Goal: Check status: Check status

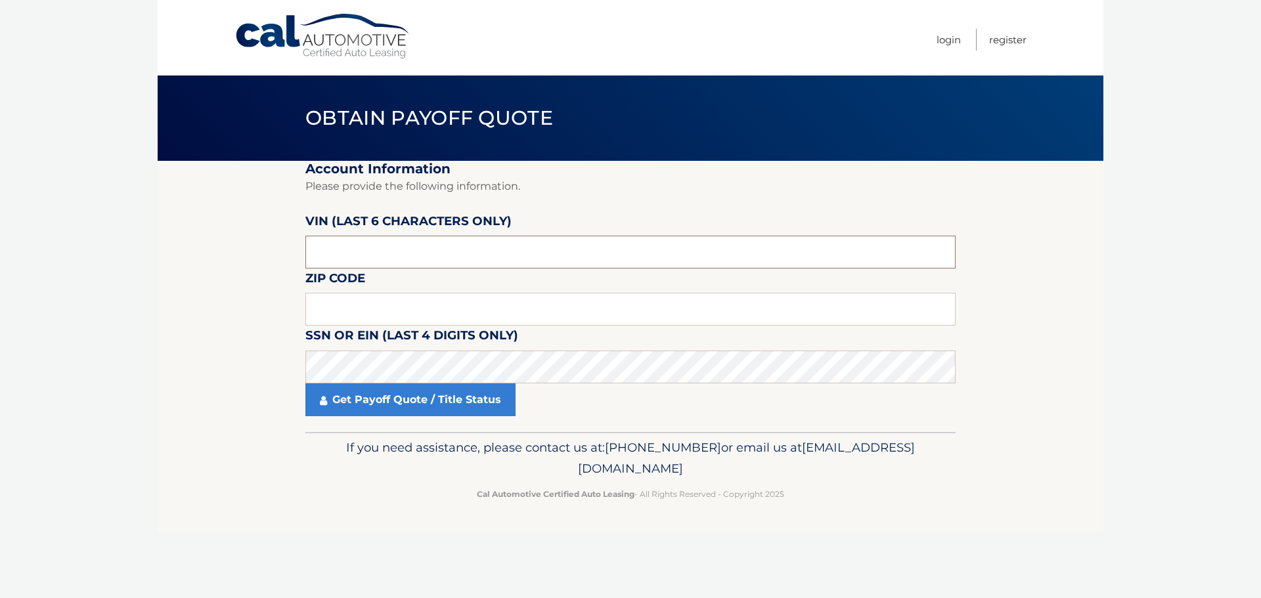
click at [356, 251] on input "text" at bounding box center [630, 252] width 650 height 33
click at [330, 248] on input "text" at bounding box center [630, 252] width 650 height 33
type input "241861"
click at [324, 306] on input "text" at bounding box center [630, 309] width 650 height 33
click at [505, 311] on input "text" at bounding box center [630, 309] width 650 height 33
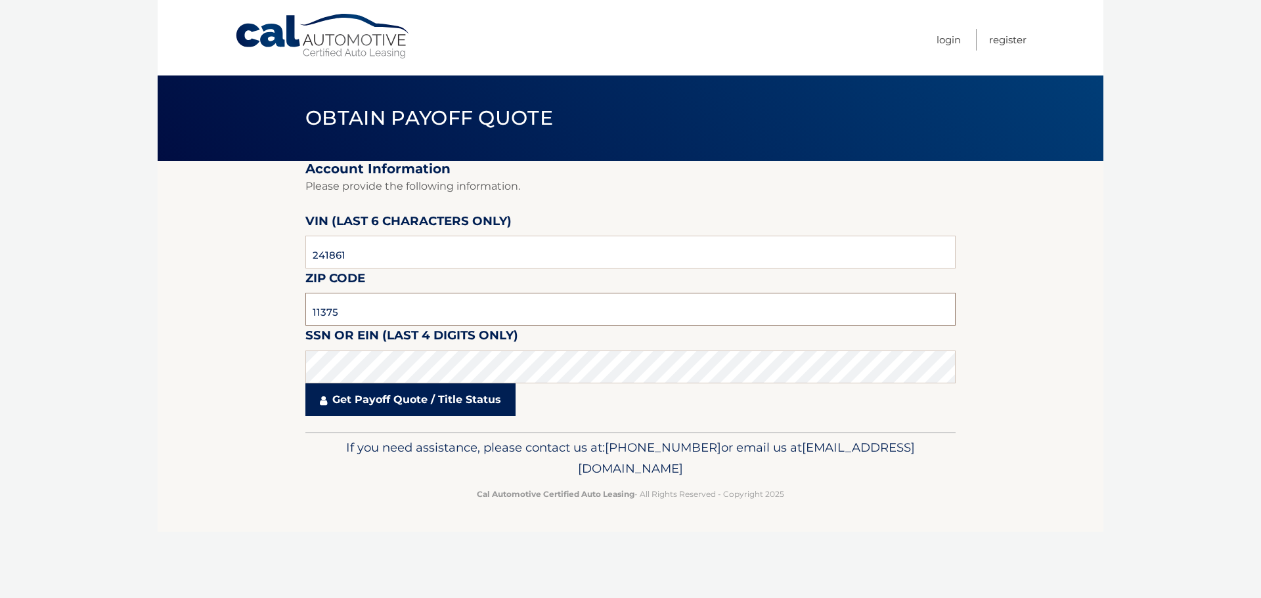
type input "11375"
click at [427, 402] on link "Get Payoff Quote / Title Status" at bounding box center [410, 399] width 210 height 33
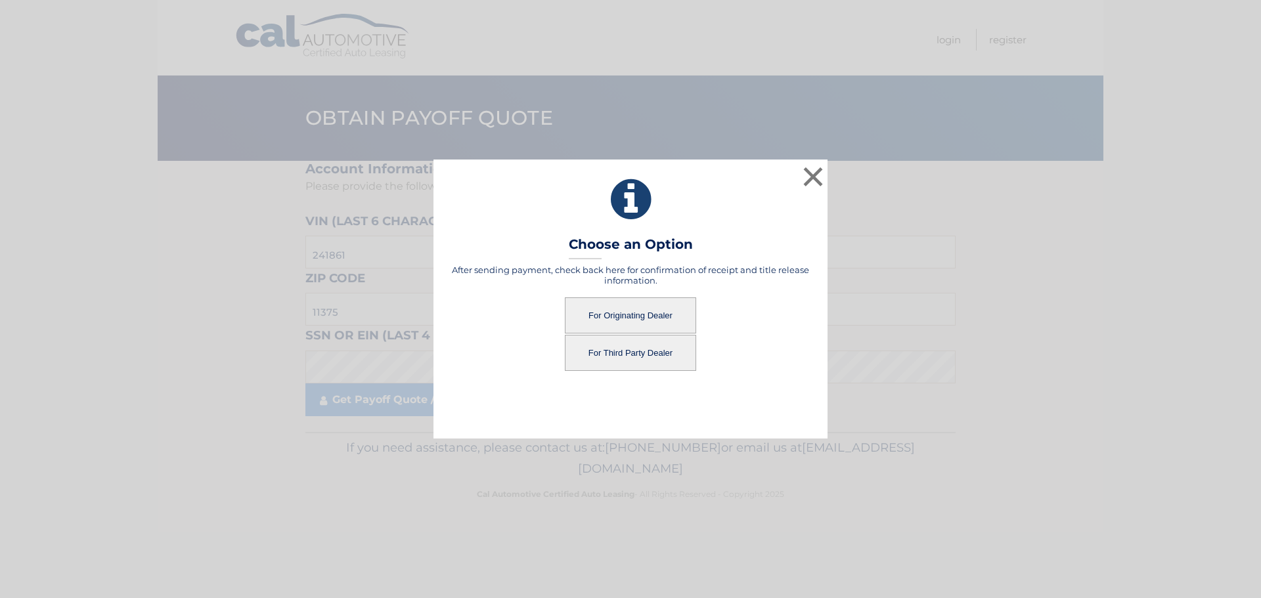
click at [616, 315] on button "For Originating Dealer" at bounding box center [630, 315] width 131 height 36
click at [612, 316] on button "For Originating Dealer" at bounding box center [630, 315] width 131 height 36
